Goal: Transaction & Acquisition: Purchase product/service

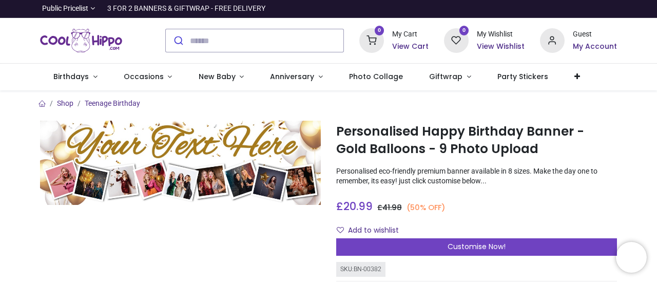
click at [181, 148] on img at bounding box center [180, 163] width 281 height 84
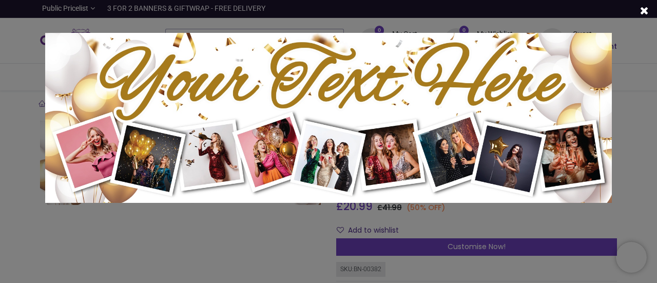
click at [641, 13] on span at bounding box center [644, 10] width 9 height 11
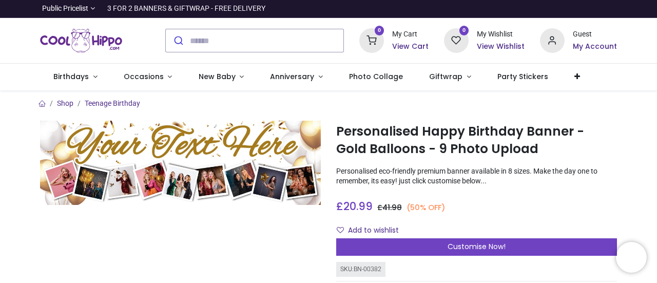
click at [432, 256] on div "Personalised Happy Birthday Banner - Gold Balloons - 9 Photo Upload https://www…" at bounding box center [477, 256] width 296 height 270
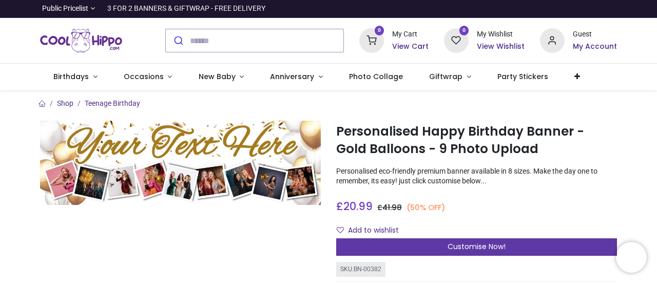
click at [432, 246] on div "Customise Now!" at bounding box center [476, 246] width 281 height 17
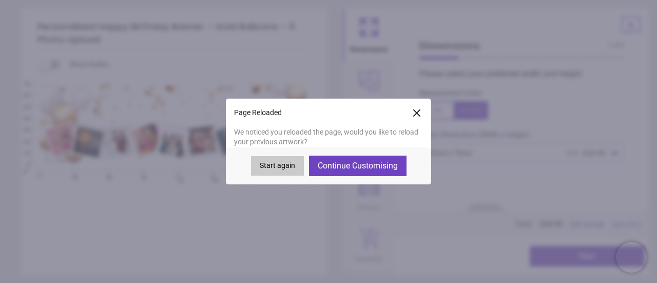
click at [332, 166] on button "Continue Customising" at bounding box center [358, 166] width 98 height 21
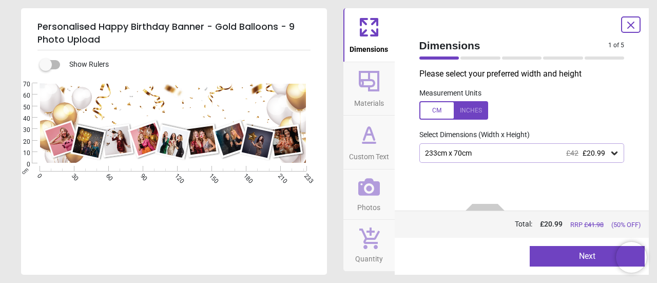
type textarea "**********"
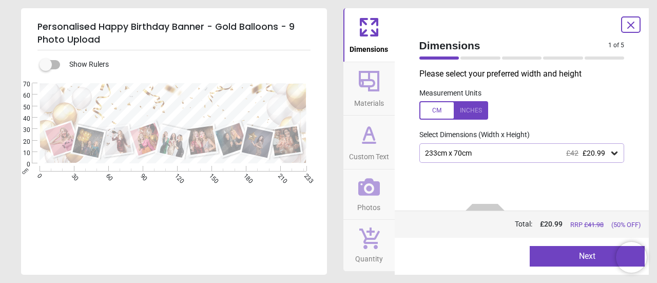
click at [572, 254] on button "Next" at bounding box center [587, 256] width 115 height 21
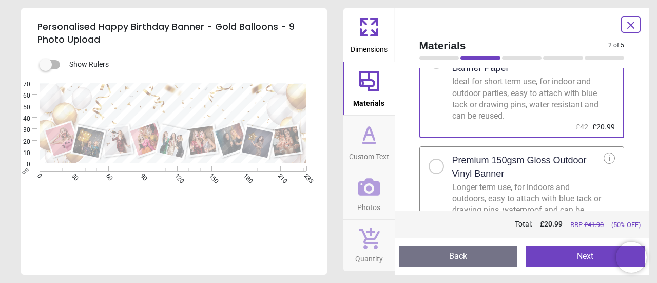
scroll to position [79, 0]
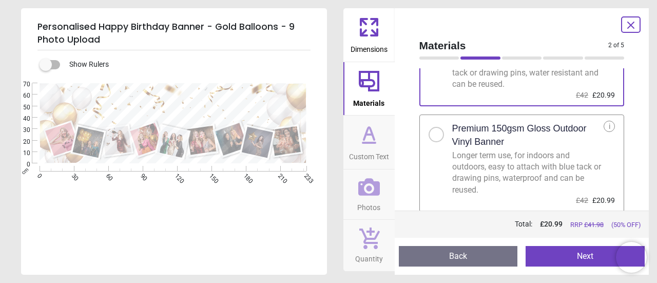
click at [573, 253] on button "Next" at bounding box center [585, 256] width 119 height 21
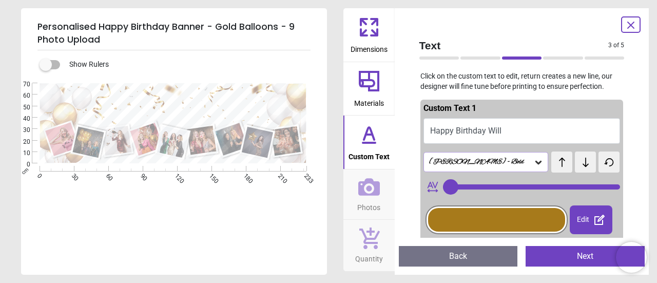
type input "**"
click at [582, 250] on button "Next" at bounding box center [585, 256] width 119 height 21
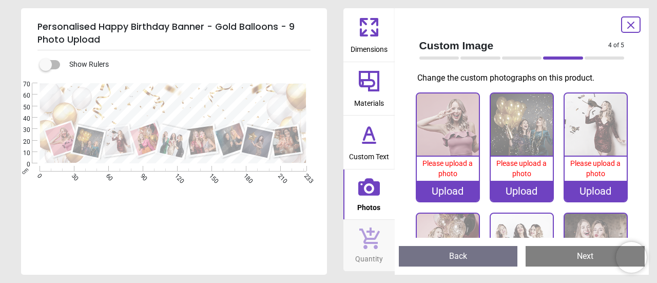
click at [441, 188] on div "Upload" at bounding box center [448, 191] width 62 height 21
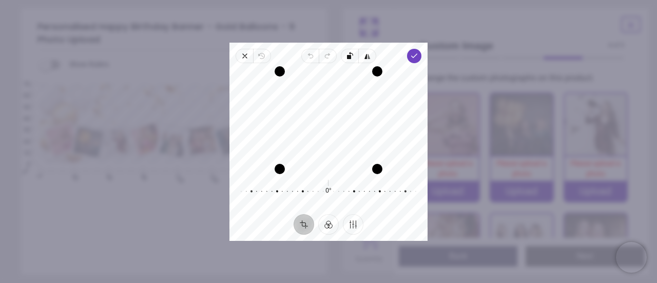
drag, startPoint x: 344, startPoint y: 100, endPoint x: 352, endPoint y: 104, distance: 9.2
click at [352, 104] on div "Recenter" at bounding box center [329, 120] width 182 height 98
click at [415, 48] on div "Close Revert Undo Redo Rotate left Flip horizontal Done Crop Filter Finetune Re…" at bounding box center [329, 142] width 198 height 198
click at [415, 52] on icon "button" at bounding box center [414, 56] width 8 height 8
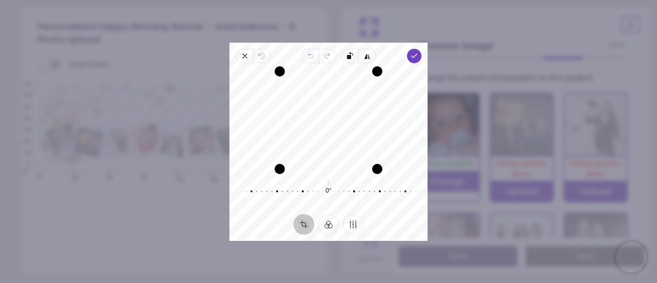
click at [339, 127] on div "Recenter" at bounding box center [329, 120] width 182 height 98
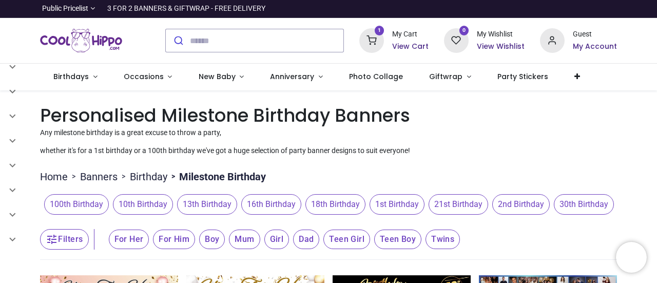
scroll to position [139, 0]
click at [455, 74] on link "Giftwrap" at bounding box center [450, 77] width 68 height 27
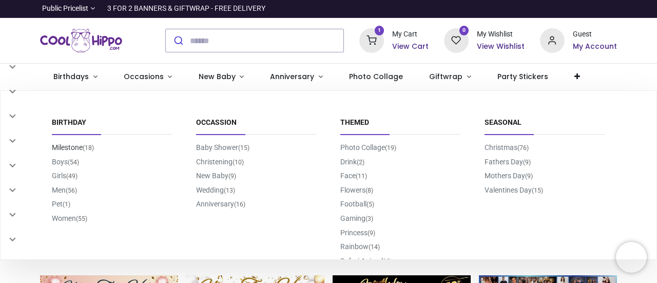
click at [74, 145] on link "Milestone (18)" at bounding box center [73, 147] width 42 height 8
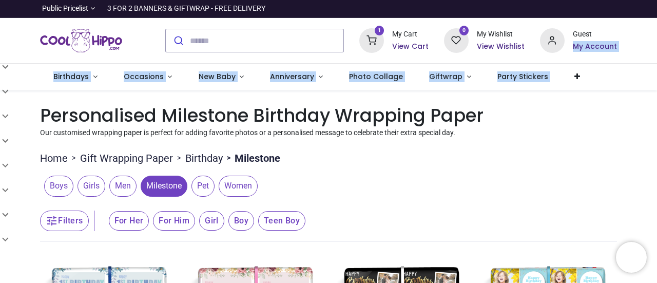
drag, startPoint x: 655, startPoint y: 34, endPoint x: 657, endPoint y: 68, distance: 33.4
click at [657, 68] on div "Login • Register Birthdays Milestone Birthday 1510 products 208 30" at bounding box center [328, 141] width 657 height 283
click at [512, 75] on span "Party Stickers" at bounding box center [523, 76] width 51 height 10
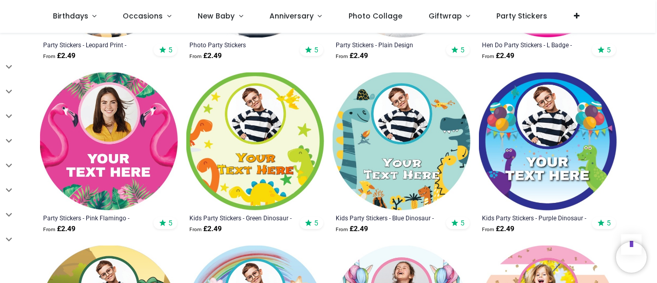
scroll to position [840, 0]
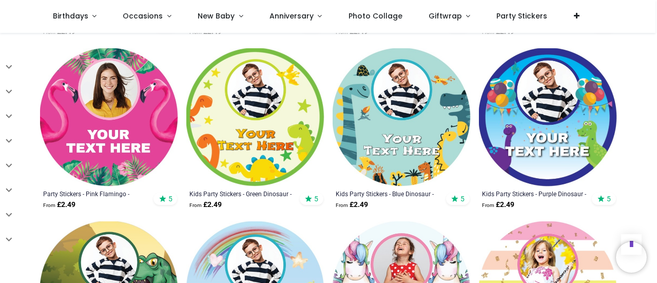
scroll to position [827, 0]
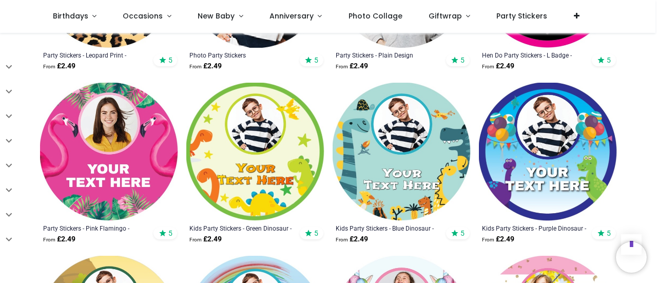
click at [414, 119] on img at bounding box center [402, 152] width 138 height 138
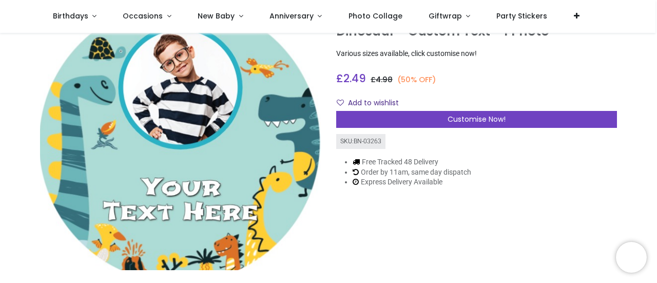
scroll to position [47, 0]
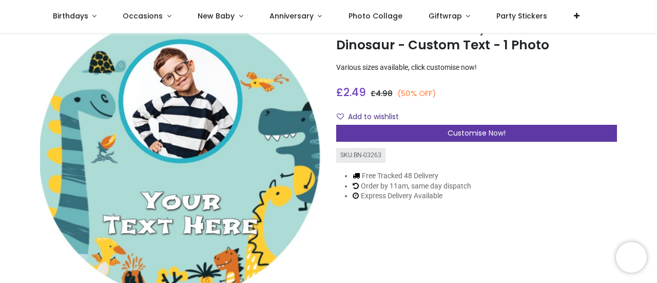
click at [455, 126] on div "Customise Now!" at bounding box center [476, 133] width 281 height 17
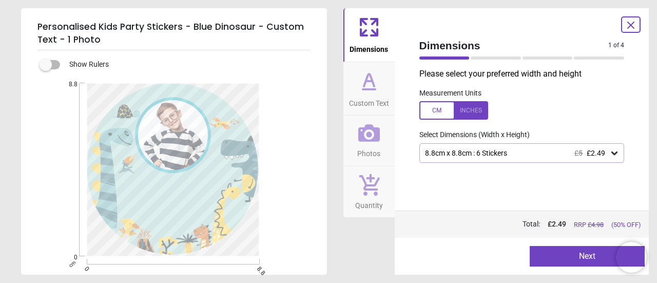
click at [453, 157] on div "8.8cm x 8.8cm : 6 Stickers £5 £2.49" at bounding box center [517, 153] width 186 height 9
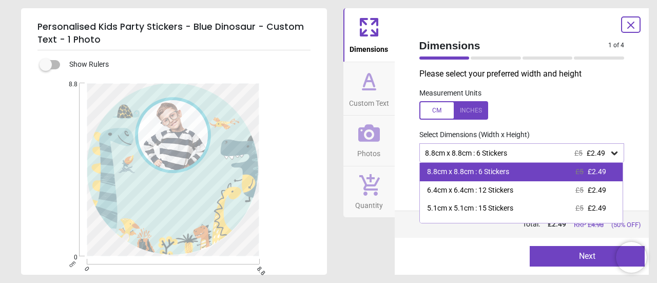
click at [453, 171] on div "8.8cm x 8.8cm : 6 Stickers" at bounding box center [468, 172] width 82 height 10
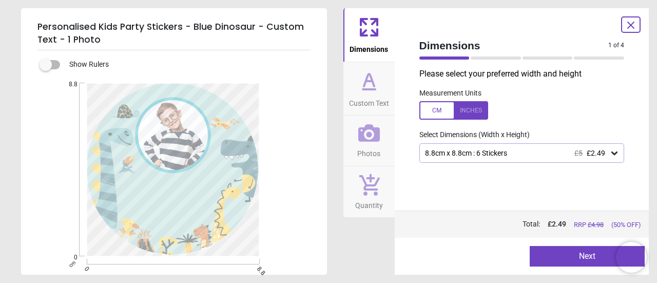
click at [569, 258] on button "Next" at bounding box center [587, 256] width 115 height 21
click at [586, 258] on button "Next" at bounding box center [587, 256] width 115 height 21
click at [576, 259] on button "Next" at bounding box center [587, 256] width 115 height 21
click at [366, 85] on icon at bounding box center [369, 81] width 25 height 25
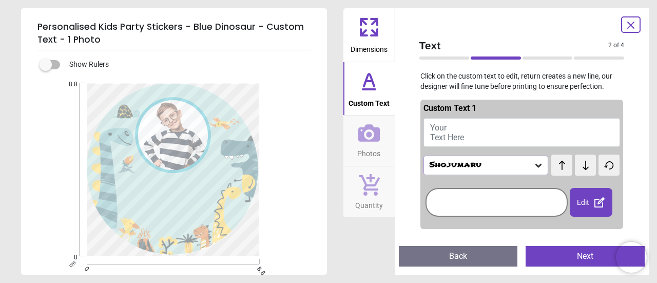
click at [460, 136] on span "Your Text Here" at bounding box center [447, 133] width 34 height 20
click at [475, 126] on button "Happy 18th birthday will!!" at bounding box center [522, 132] width 197 height 29
drag, startPoint x: 461, startPoint y: 134, endPoint x: 459, endPoint y: 126, distance: 8.5
click at [459, 126] on button "Happy 18th birthday will!!" at bounding box center [522, 132] width 197 height 29
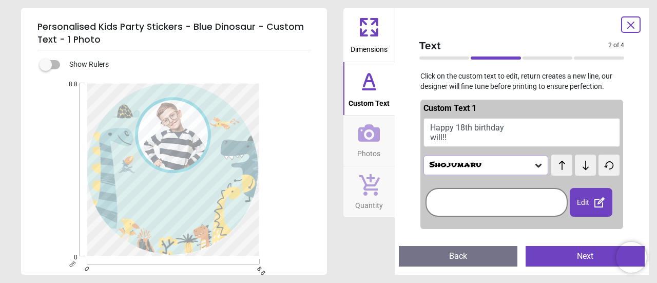
click at [455, 132] on button "Happy 18th birthday will!!" at bounding box center [522, 132] width 197 height 29
click at [452, 135] on button "Happy 18th birthday will!!" at bounding box center [522, 132] width 197 height 29
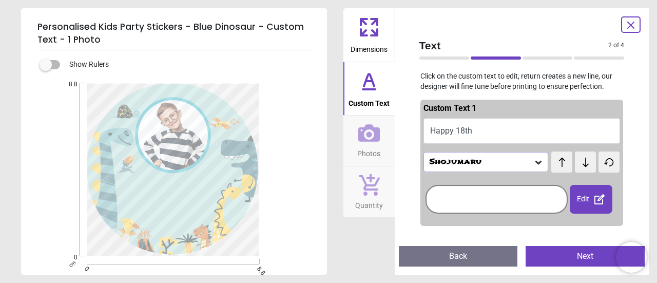
scroll to position [0, 0]
type textarea "**********"
click at [570, 253] on button "Next" at bounding box center [585, 256] width 119 height 21
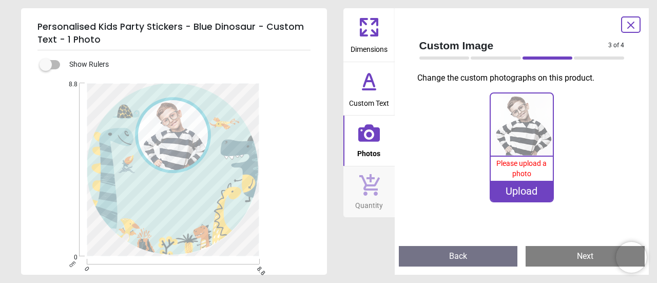
click at [522, 193] on div "Upload" at bounding box center [522, 191] width 62 height 21
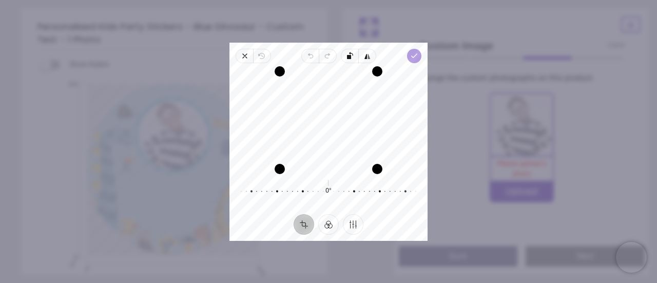
click at [415, 49] on span "Done" at bounding box center [414, 56] width 14 height 14
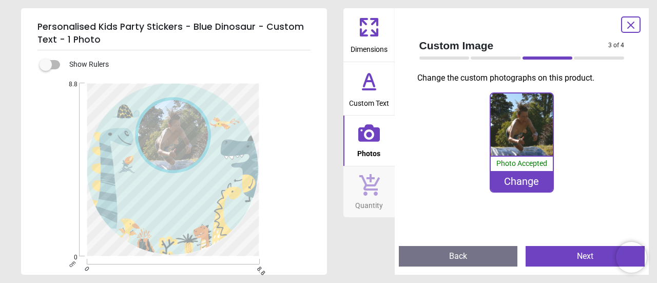
click at [576, 251] on button "Next" at bounding box center [585, 256] width 119 height 21
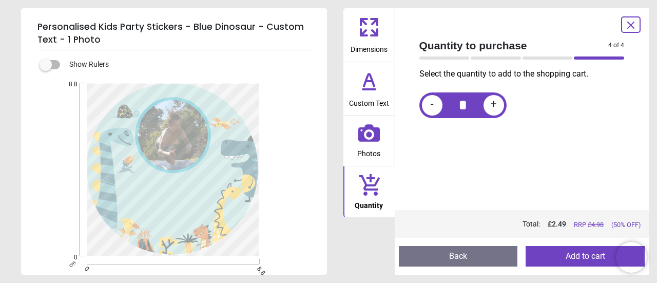
click at [572, 258] on button "Add to cart" at bounding box center [585, 256] width 119 height 21
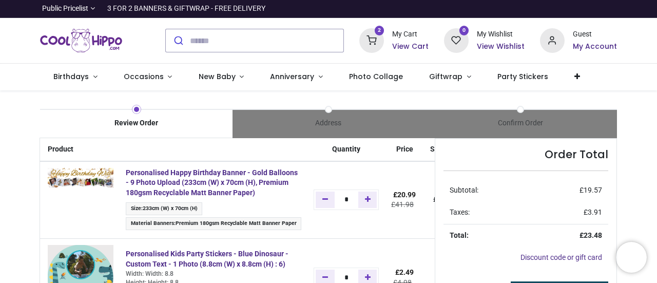
drag, startPoint x: 654, startPoint y: 54, endPoint x: 657, endPoint y: 63, distance: 9.6
click at [657, 63] on div "Login • Register Birthdays Milestone Birthday 1510 products 208 30" at bounding box center [328, 141] width 657 height 283
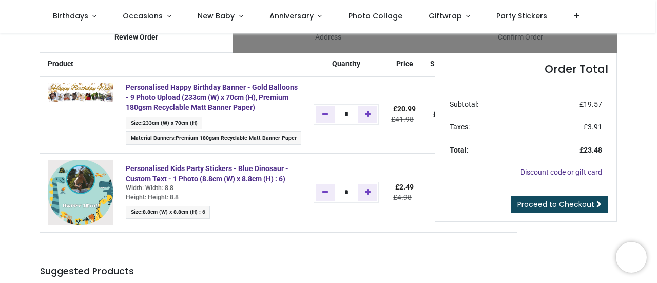
scroll to position [35, 0]
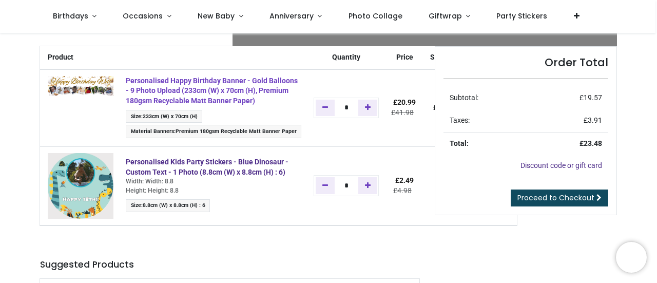
click at [171, 89] on strong "Personalised Happy Birthday Banner - Gold Balloons - 9 Photo Upload (233cm (W) …" at bounding box center [212, 91] width 172 height 28
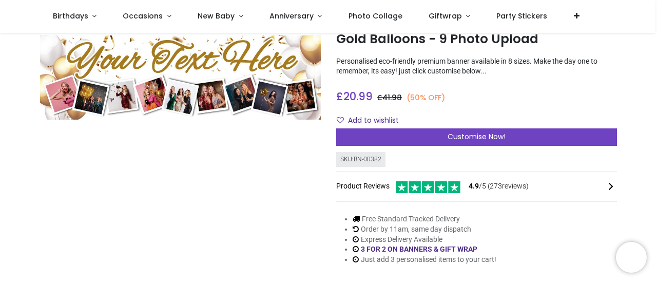
scroll to position [51, 0]
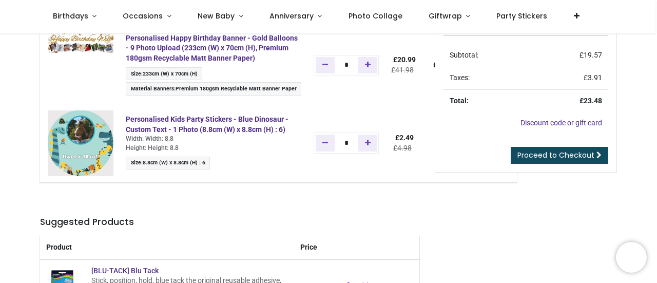
scroll to position [80, 0]
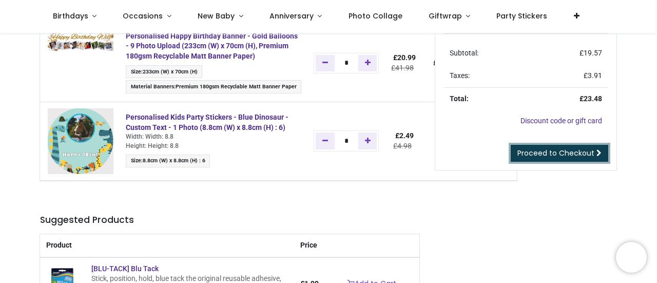
click at [566, 150] on span "Proceed to Checkout" at bounding box center [556, 153] width 77 height 10
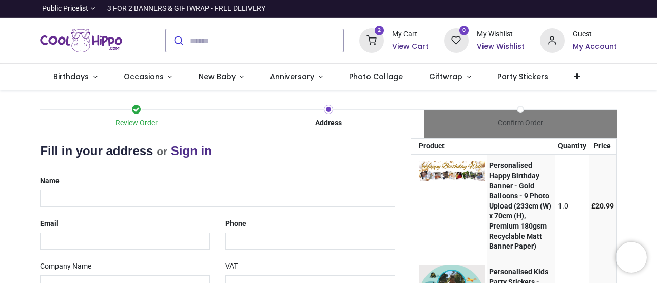
select select "***"
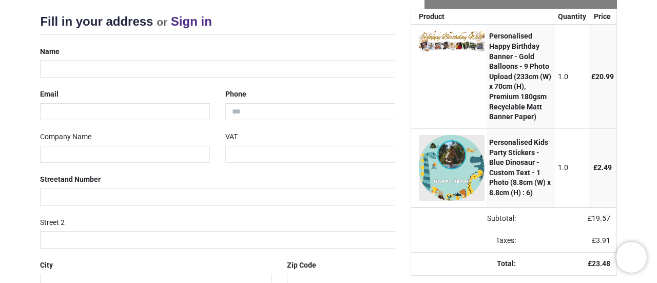
scroll to position [99, 0]
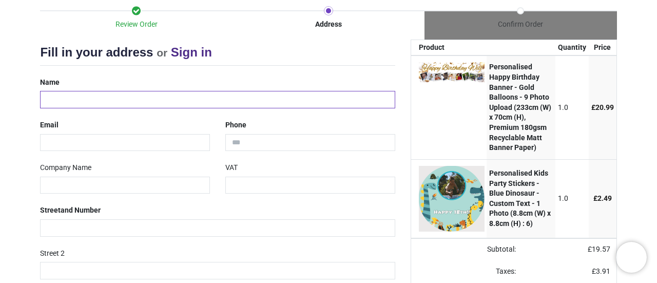
click at [106, 102] on input "text" at bounding box center [217, 99] width 355 height 17
type input "**********"
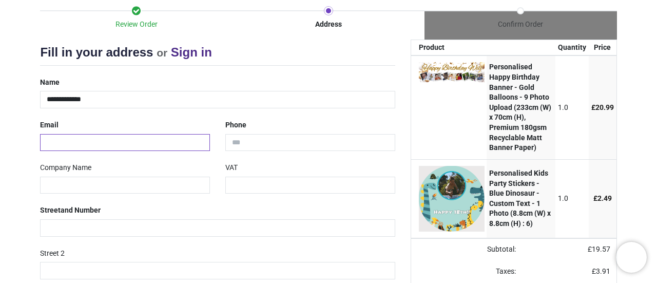
click at [109, 138] on input "email" at bounding box center [125, 142] width 170 height 17
type input "**********"
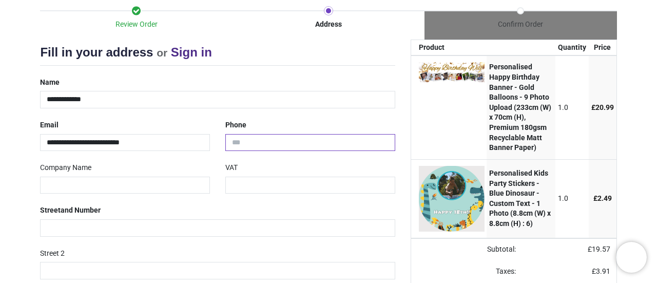
click at [281, 136] on input "tel" at bounding box center [310, 142] width 170 height 17
type input "**********"
click at [157, 223] on input "text" at bounding box center [217, 227] width 355 height 17
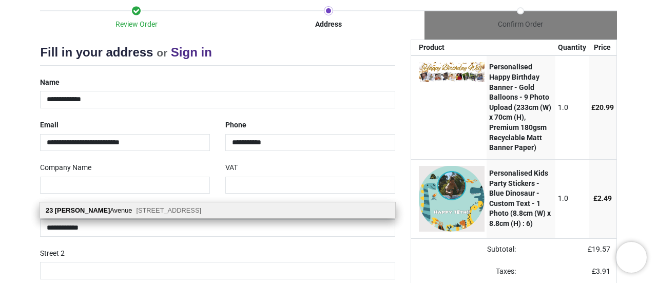
click at [152, 211] on span "Chichester, PO19 8RF" at bounding box center [168, 210] width 65 height 8
type input "**********"
type input "********"
select select "***"
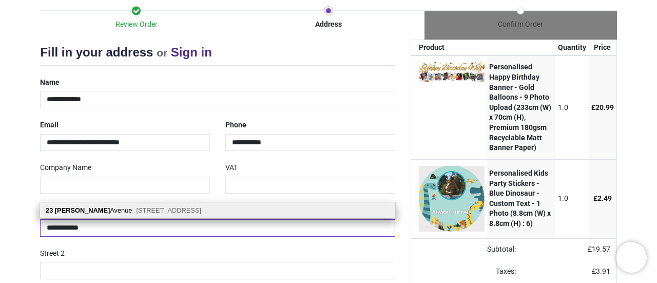
type input "**********"
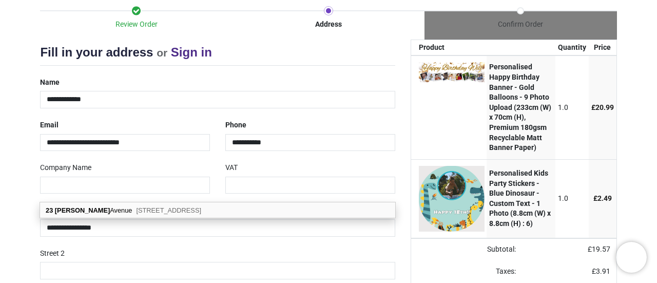
drag, startPoint x: 655, startPoint y: 93, endPoint x: 657, endPoint y: 143, distance: 49.8
click at [657, 143] on div "Login • Register Birthdays Milestone Birthday 1510 products 208 30" at bounding box center [328, 141] width 657 height 283
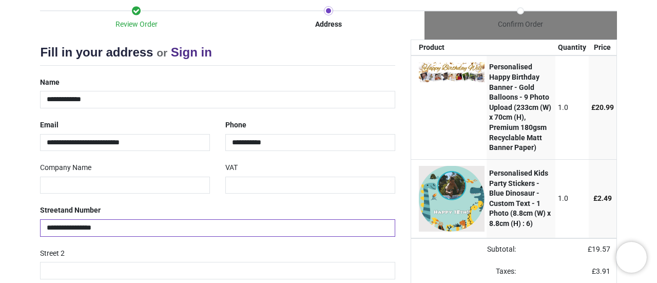
click at [143, 224] on input "**********" at bounding box center [217, 227] width 355 height 17
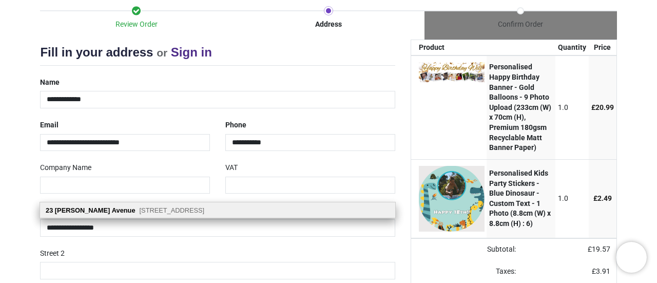
click at [140, 212] on span "Chichester, PO19 8RF" at bounding box center [172, 210] width 65 height 8
type input "**********"
select select "***"
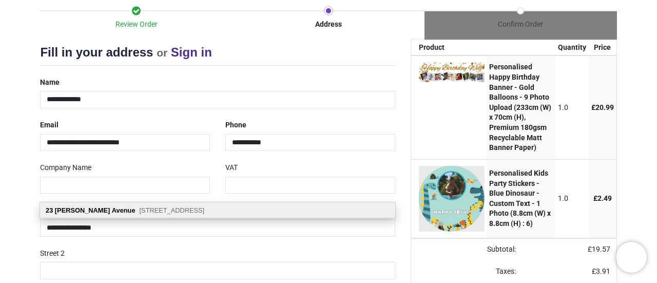
click at [112, 209] on b "Avenue" at bounding box center [124, 210] width 24 height 8
select select "***"
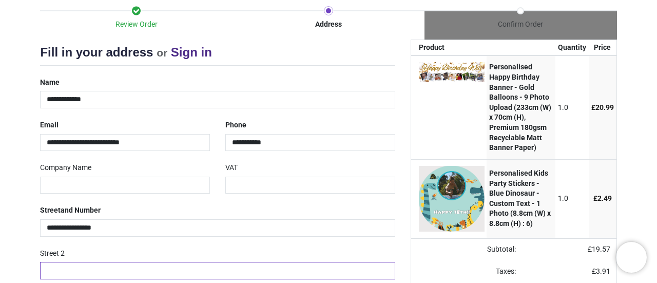
click at [112, 269] on input "text" at bounding box center [217, 270] width 355 height 17
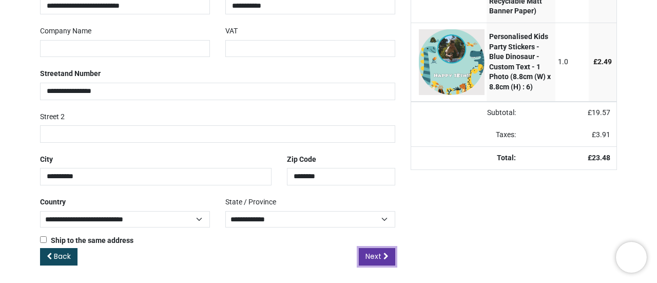
click at [375, 252] on span "Next" at bounding box center [374, 256] width 16 height 10
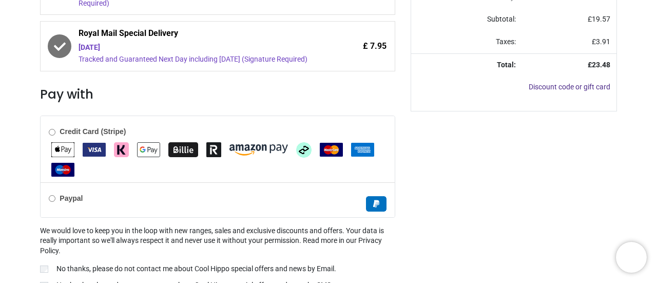
scroll to position [398, 0]
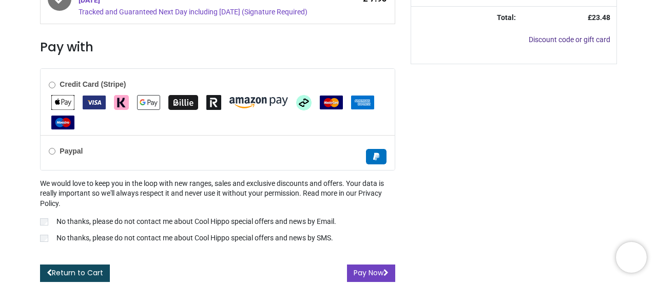
click at [45, 233] on label "No thanks, please do not contact me about Cool Hippo special offers and news by…" at bounding box center [217, 239] width 355 height 12
click at [373, 274] on button "Pay Now" at bounding box center [371, 272] width 48 height 17
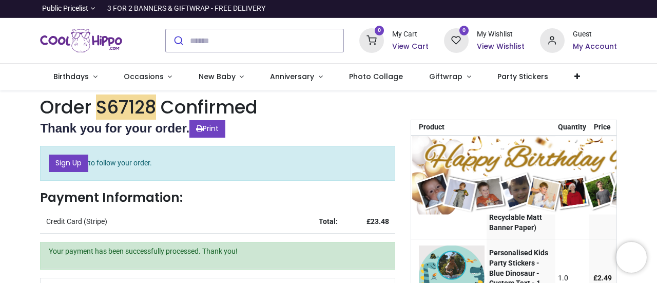
click at [454, 162] on img at bounding box center [543, 175] width 263 height 79
